Goal: Task Accomplishment & Management: Use online tool/utility

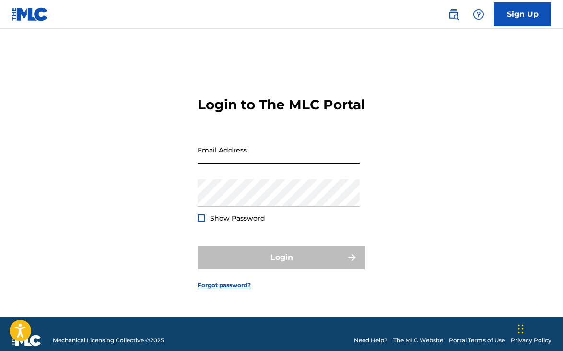
click at [243, 163] on input "Email Address" at bounding box center [278, 149] width 162 height 27
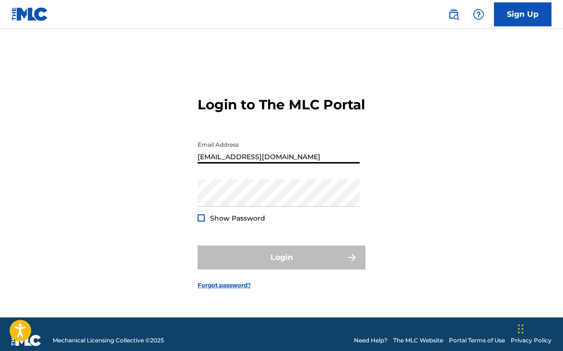
drag, startPoint x: 302, startPoint y: 165, endPoint x: 67, endPoint y: 184, distance: 236.1
click at [67, 184] on div "Login to The MLC Portal Email Address [EMAIL_ADDRESS][DOMAIN_NAME] Password Sho…" at bounding box center [281, 185] width 563 height 265
type input "[EMAIL_ADDRESS][DOMAIN_NAME]"
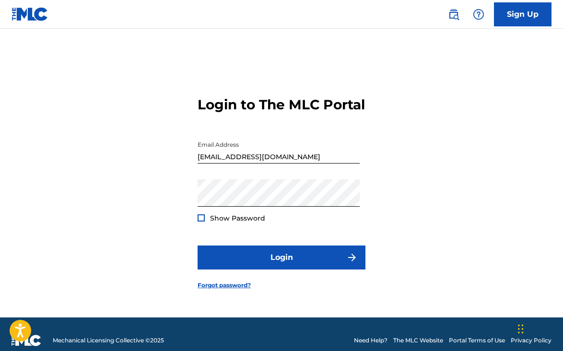
click at [203, 221] on div at bounding box center [200, 217] width 7 height 7
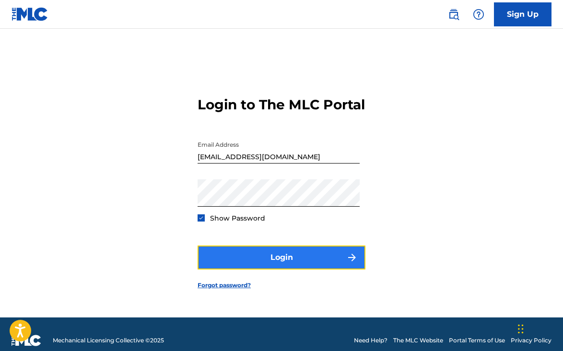
click at [286, 262] on button "Login" at bounding box center [281, 257] width 168 height 24
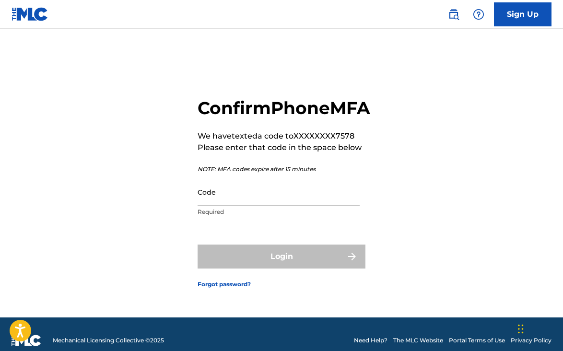
click at [247, 217] on div "Code Required" at bounding box center [278, 199] width 162 height 43
click at [239, 206] on input "Code" at bounding box center [278, 191] width 162 height 27
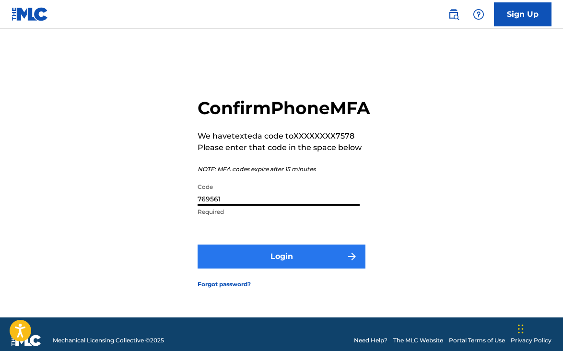
type input "769561"
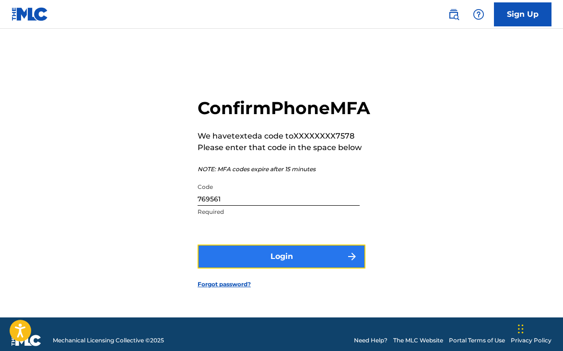
click at [289, 268] on button "Login" at bounding box center [281, 256] width 168 height 24
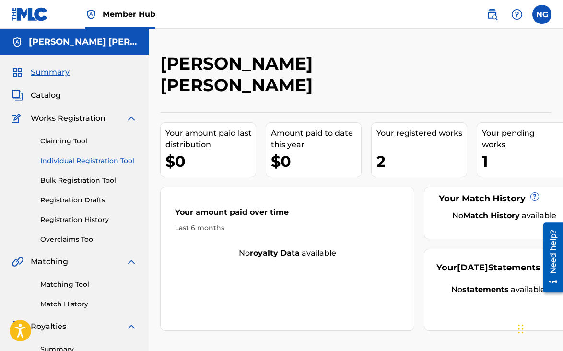
click at [74, 160] on link "Individual Registration Tool" at bounding box center [88, 161] width 97 height 10
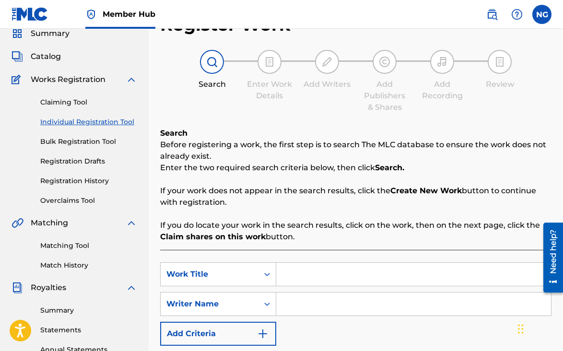
scroll to position [35, 0]
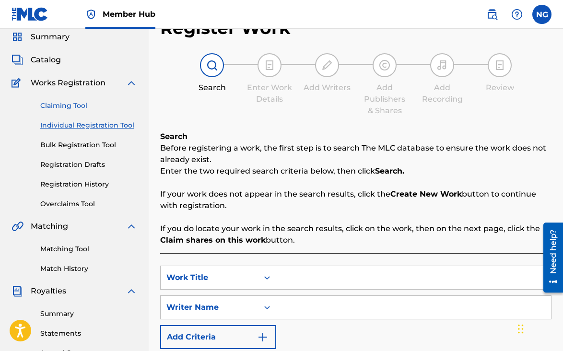
click at [65, 107] on link "Claiming Tool" at bounding box center [88, 106] width 97 height 10
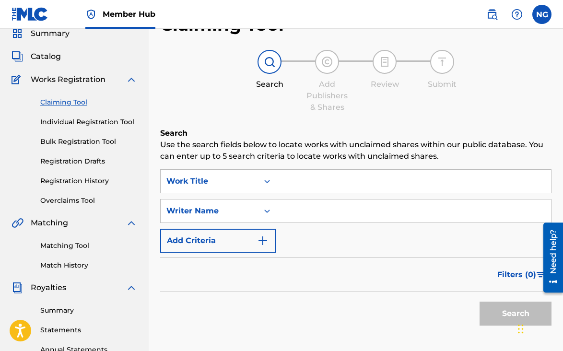
scroll to position [37, 0]
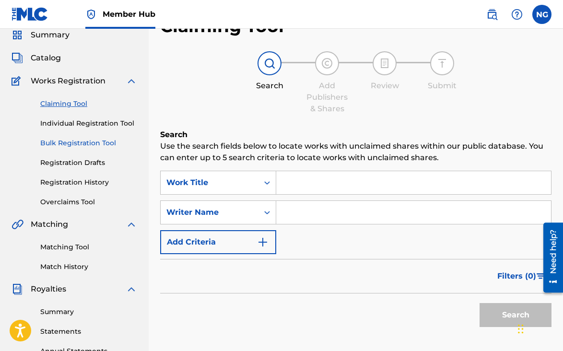
click at [77, 141] on link "Bulk Registration Tool" at bounding box center [88, 143] width 97 height 10
